Goal: Information Seeking & Learning: Learn about a topic

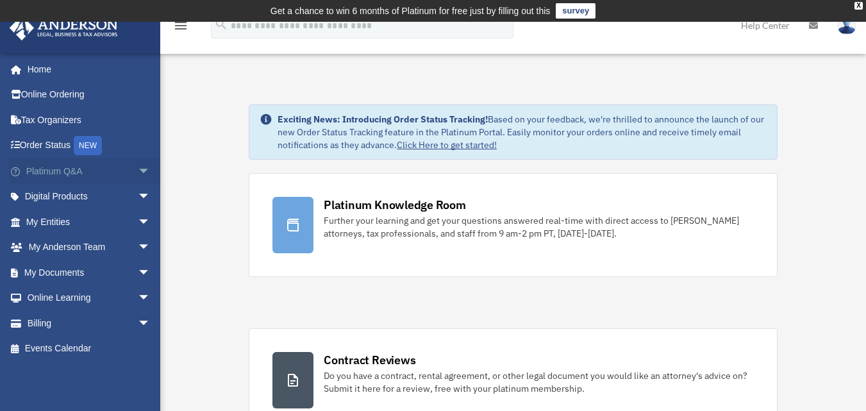
click at [138, 178] on span "arrow_drop_down" at bounding box center [151, 171] width 26 height 26
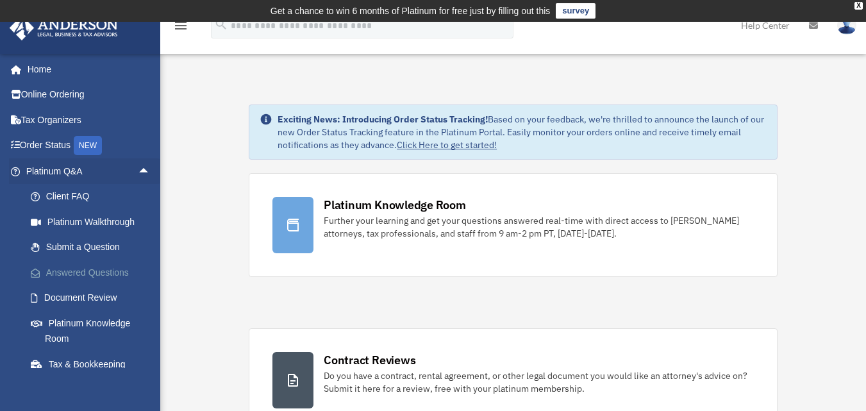
click at [115, 267] on link "Answered Questions" at bounding box center [94, 273] width 152 height 26
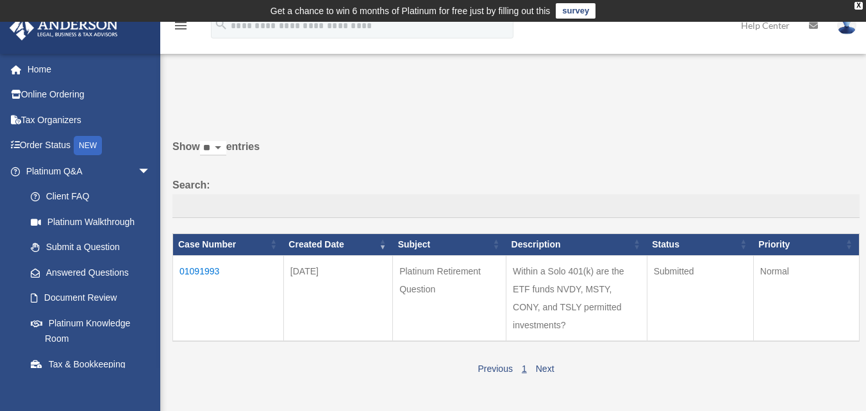
click at [214, 264] on td "01091993" at bounding box center [228, 298] width 111 height 86
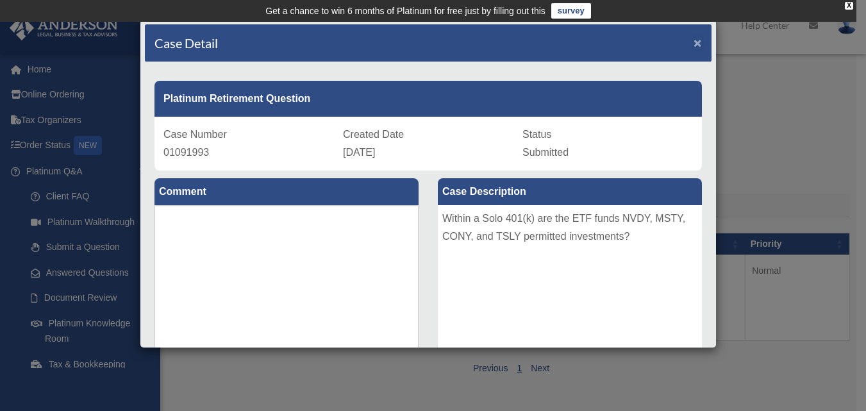
click at [694, 45] on span "×" at bounding box center [698, 42] width 8 height 15
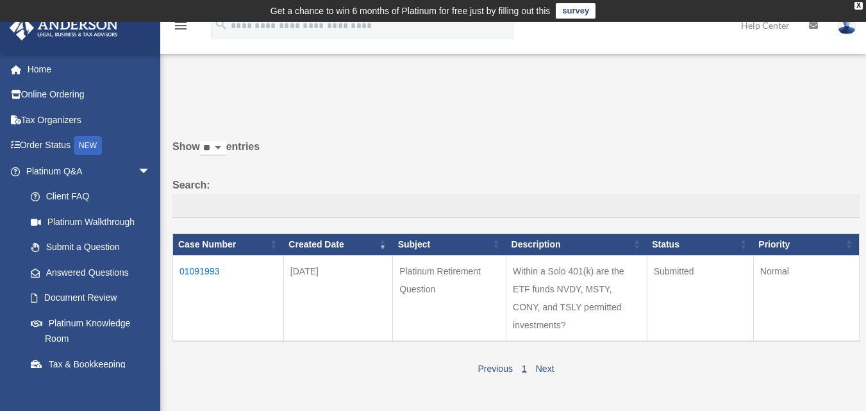
click at [211, 267] on td "01091993" at bounding box center [228, 298] width 111 height 86
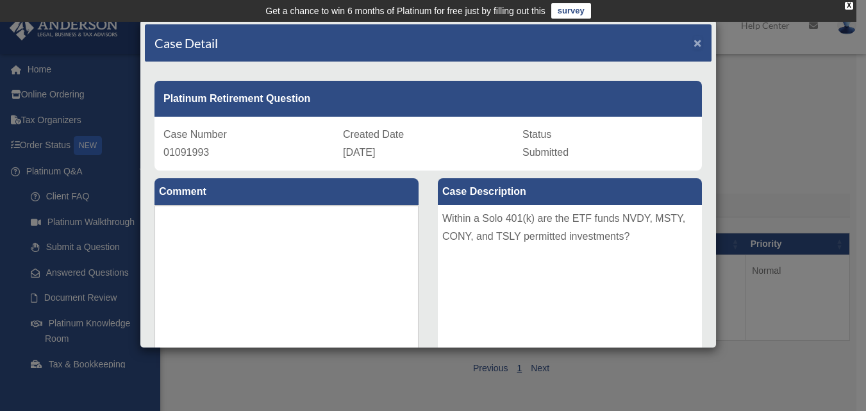
click at [694, 38] on span "×" at bounding box center [698, 42] width 8 height 15
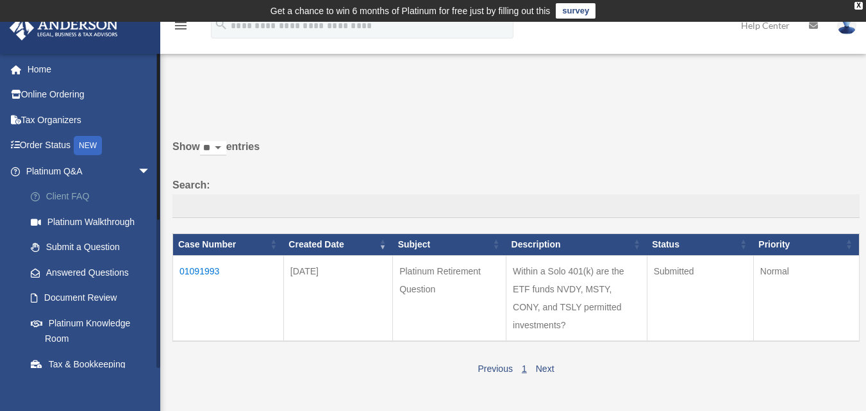
click at [56, 208] on link "Client FAQ" at bounding box center [94, 197] width 152 height 26
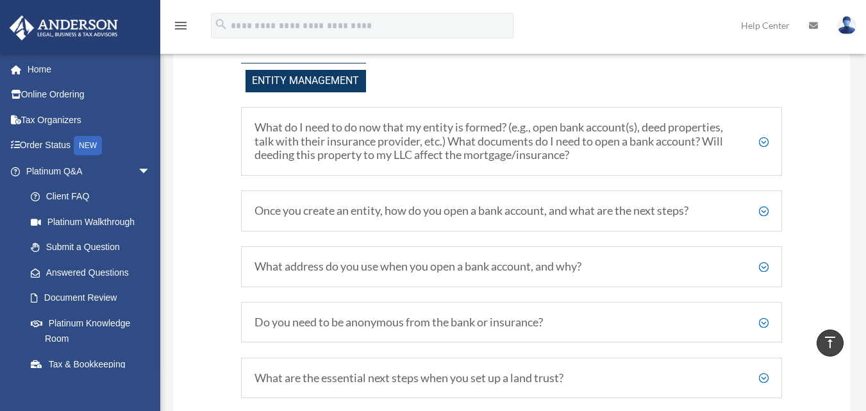
scroll to position [1410, 0]
click at [767, 208] on h5 "Once you create an entity, how do you open a bank account, and what are the nex…" at bounding box center [512, 210] width 515 height 14
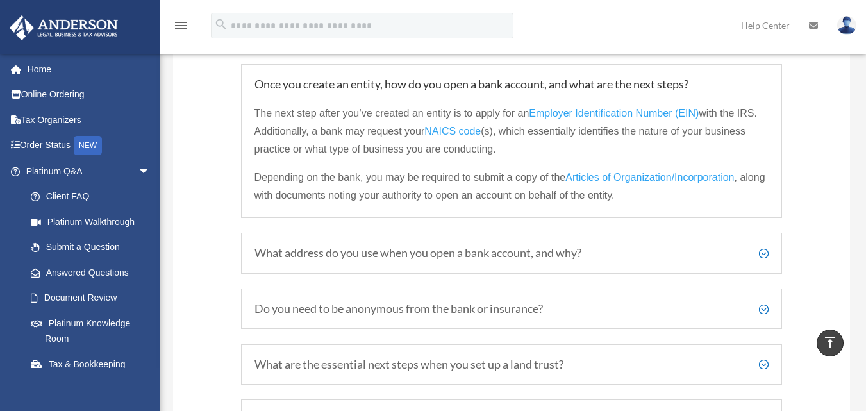
scroll to position [1539, 0]
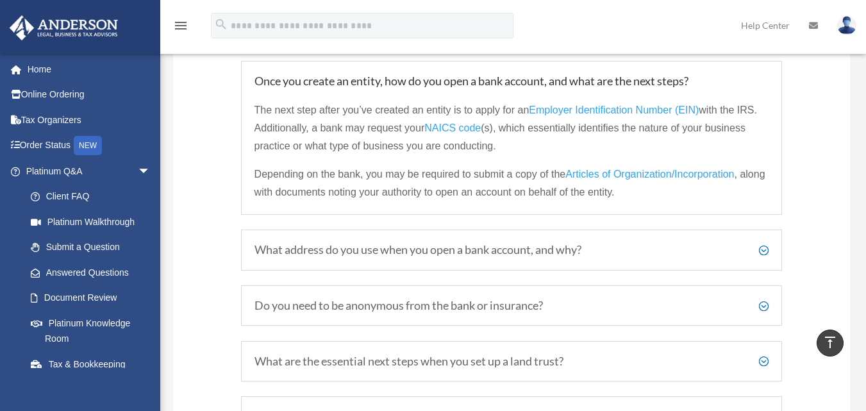
click at [765, 249] on h5 "What address do you use when you open a bank account, and why?" at bounding box center [512, 250] width 515 height 14
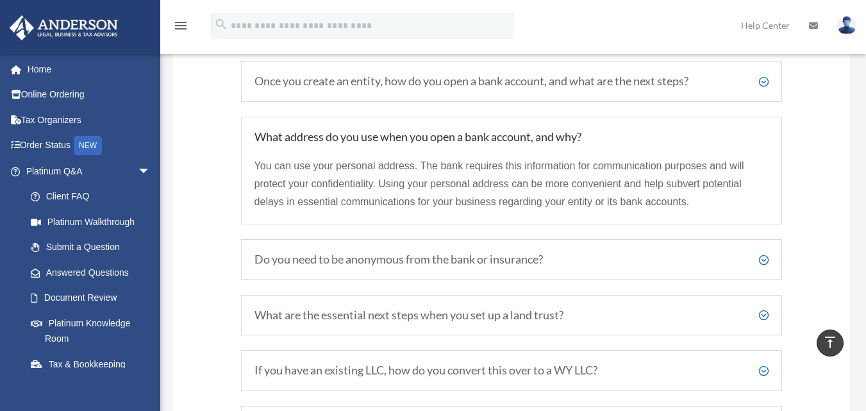
click at [766, 265] on h5 "Do you need to be anonymous from the bank or insurance?" at bounding box center [512, 260] width 515 height 14
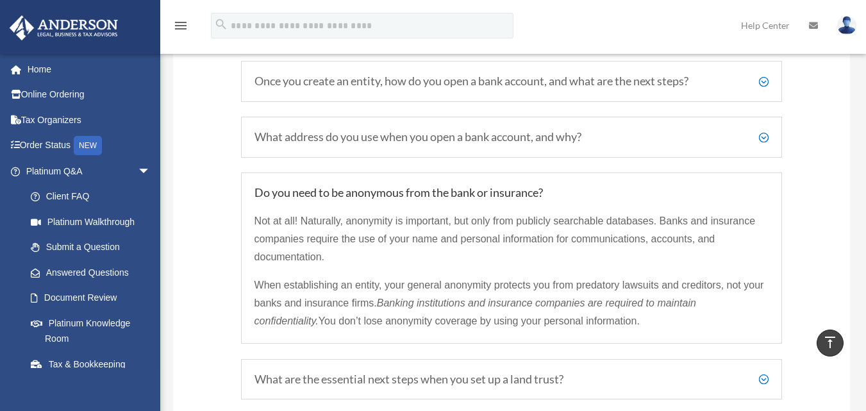
scroll to position [1795, 0]
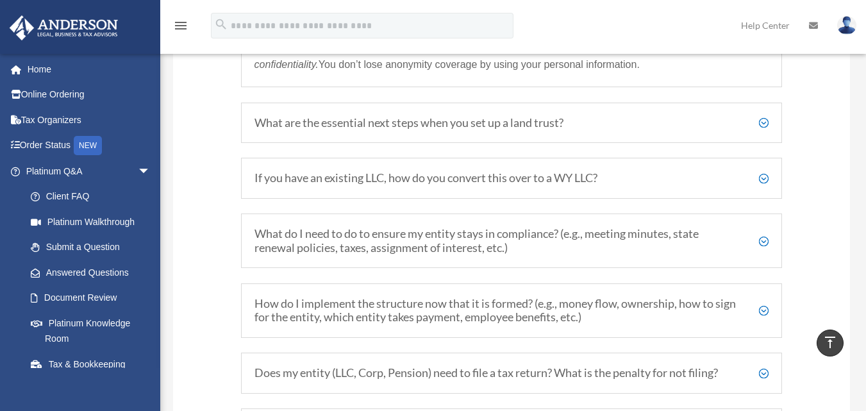
click at [761, 126] on h5 "What are the essential next steps when you set up a land trust?" at bounding box center [512, 123] width 515 height 14
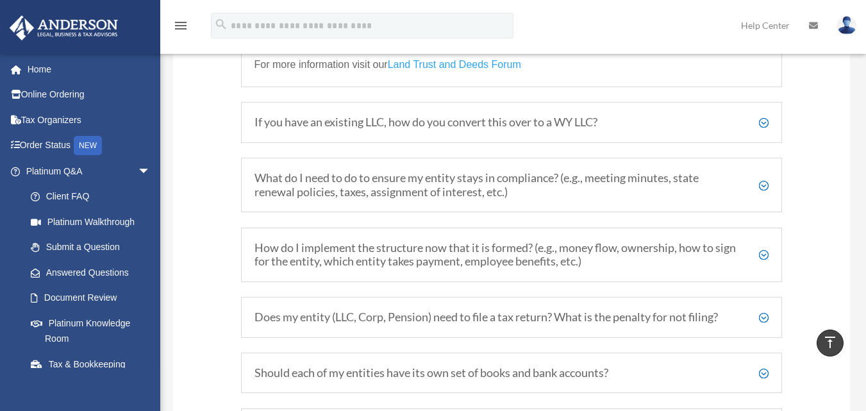
scroll to position [1927, 0]
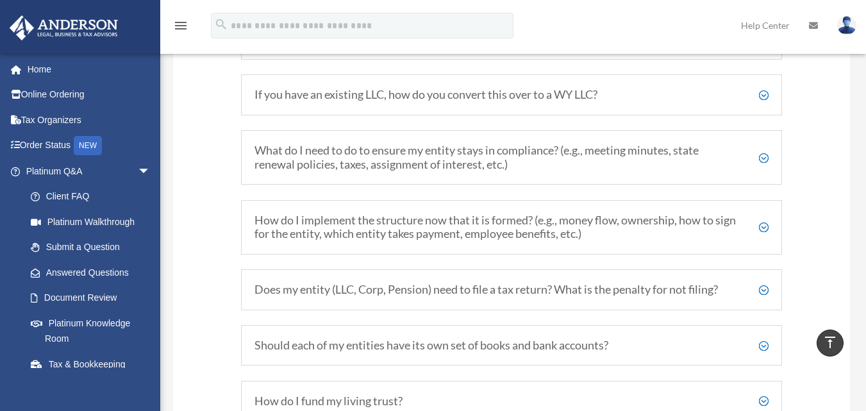
click at [763, 162] on h5 "What do I need to do to ensure my entity stays in compliance? (e.g., meeting mi…" at bounding box center [512, 158] width 515 height 28
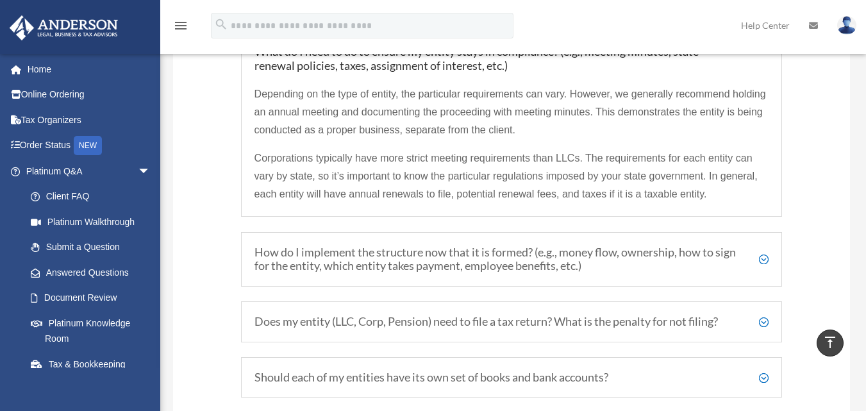
scroll to position [1846, 0]
